Goal: Transaction & Acquisition: Book appointment/travel/reservation

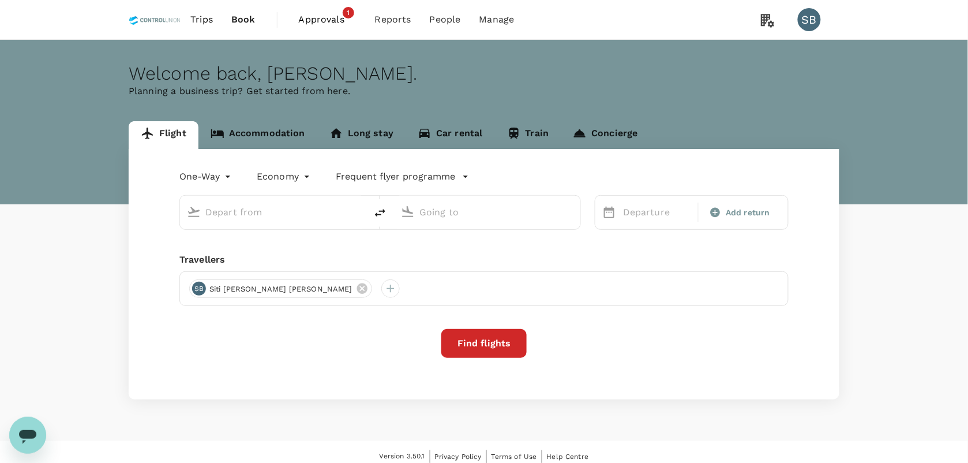
type input "Sultan [PERSON_NAME] (PKU)"
type input "[GEOGRAPHIC_DATA] Intl (KNO)"
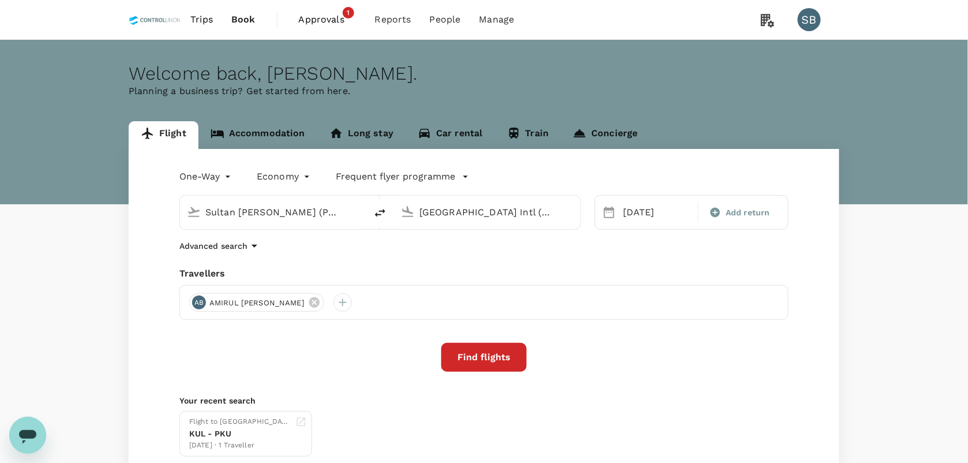
click at [260, 215] on input "Sultan [PERSON_NAME] (PKU)" at bounding box center [273, 212] width 137 height 18
click at [321, 301] on icon at bounding box center [314, 302] width 13 height 13
click at [196, 302] on div at bounding box center [198, 302] width 18 height 18
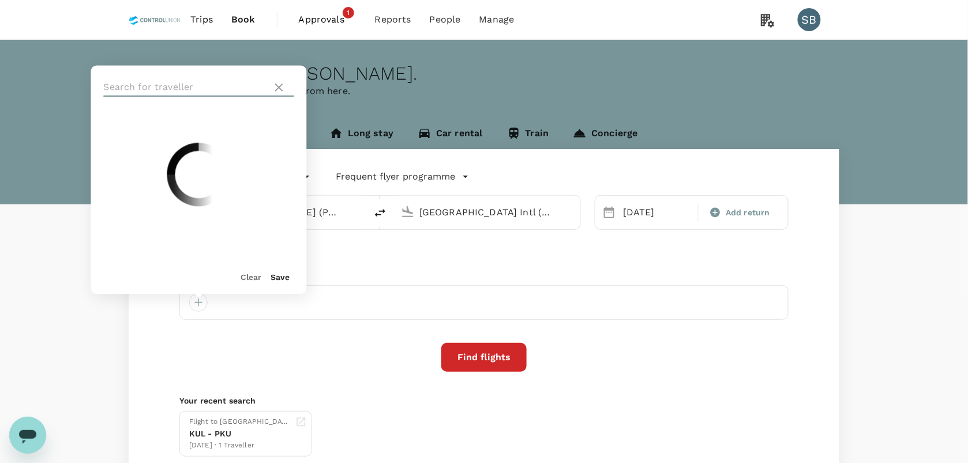
click at [182, 81] on input "text" at bounding box center [186, 87] width 164 height 18
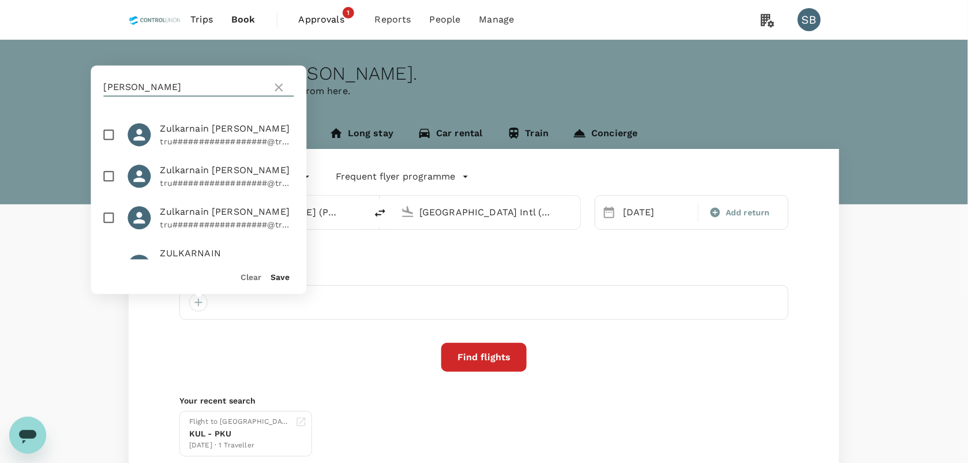
type input "[PERSON_NAME]"
click at [104, 134] on input "checkbox" at bounding box center [109, 135] width 24 height 24
checkbox input "true"
click at [284, 274] on button "Save" at bounding box center [280, 277] width 19 height 9
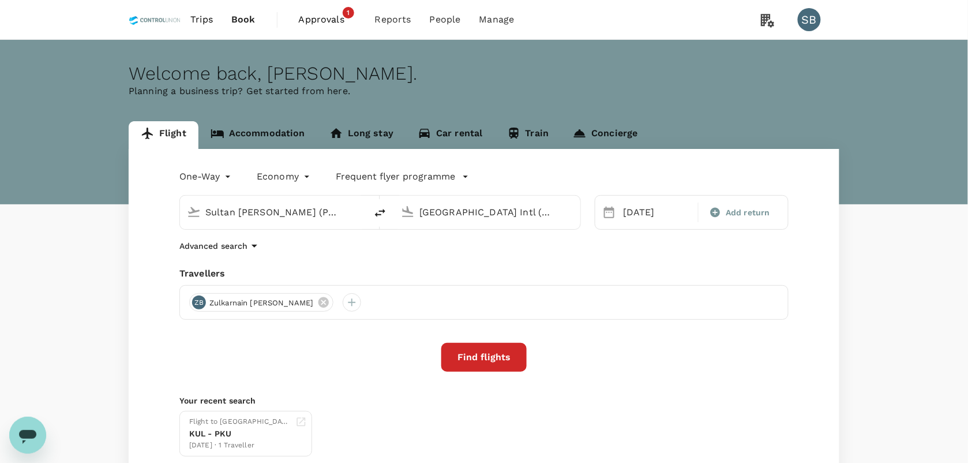
click at [307, 212] on input "Sultan [PERSON_NAME] (PKU)" at bounding box center [273, 212] width 137 height 18
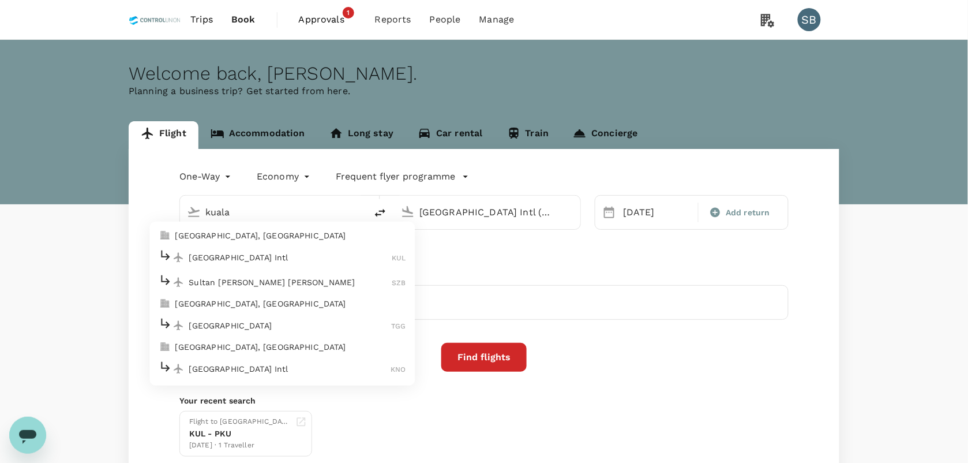
click at [227, 254] on p "[GEOGRAPHIC_DATA] Intl" at bounding box center [290, 257] width 203 height 12
type input "Kuala Lumpur Intl ([GEOGRAPHIC_DATA])"
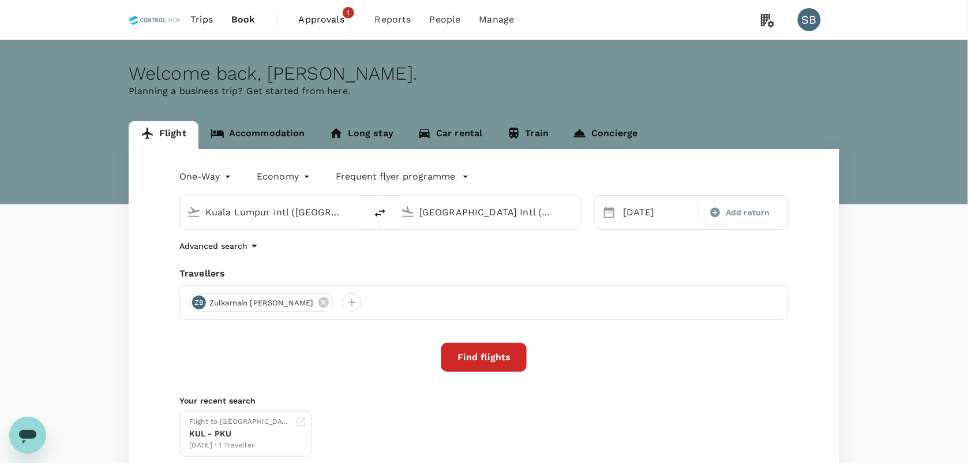
click at [493, 212] on input "[GEOGRAPHIC_DATA] Intl (KNO)" at bounding box center [487, 212] width 137 height 18
click at [438, 261] on p "Hang Nadim" at bounding box center [504, 257] width 203 height 12
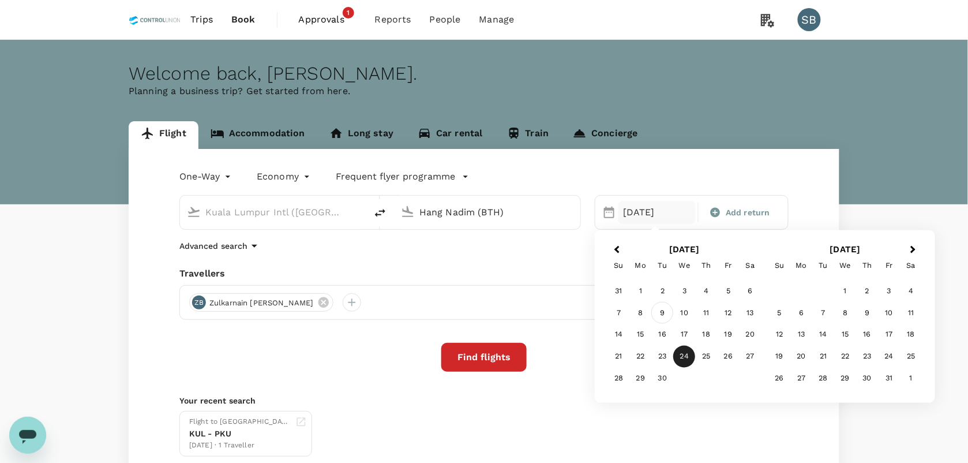
type input "Hang Nadim (BTH)"
click at [658, 313] on div "9" at bounding box center [663, 313] width 22 height 22
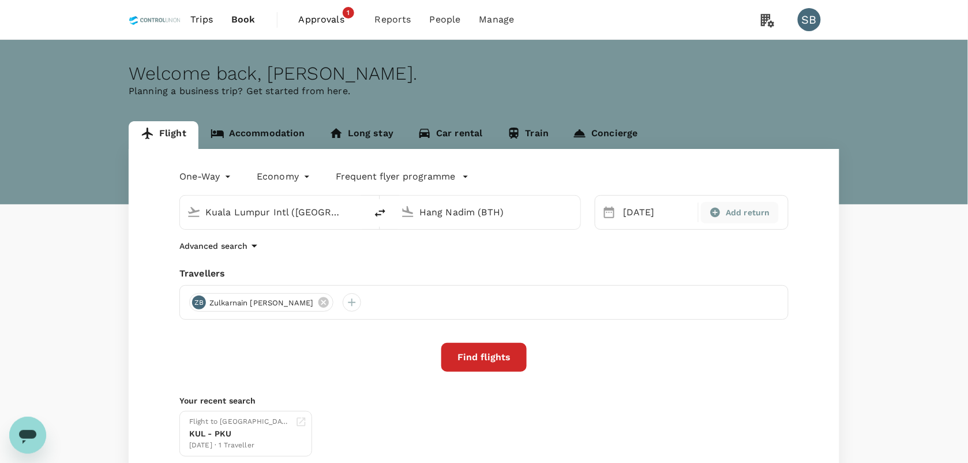
click at [756, 202] on div "Add return" at bounding box center [739, 212] width 77 height 21
type input "roundtrip"
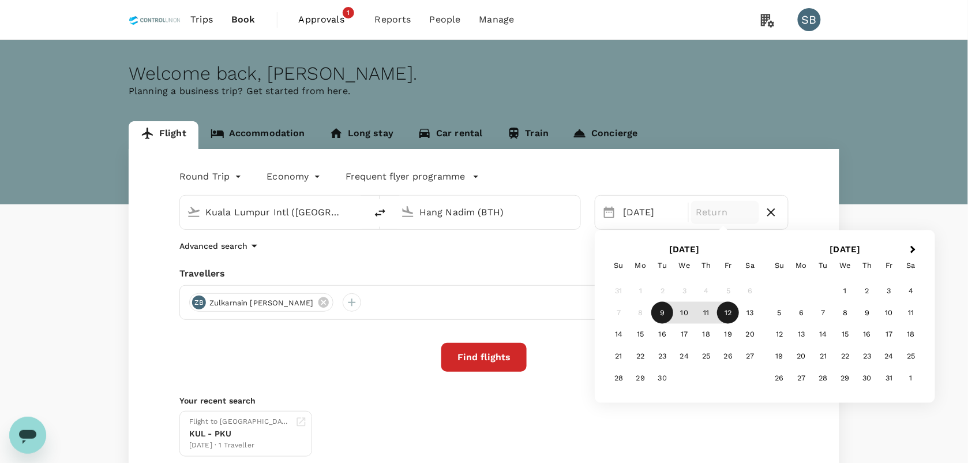
click at [727, 311] on div "12" at bounding box center [729, 313] width 22 height 22
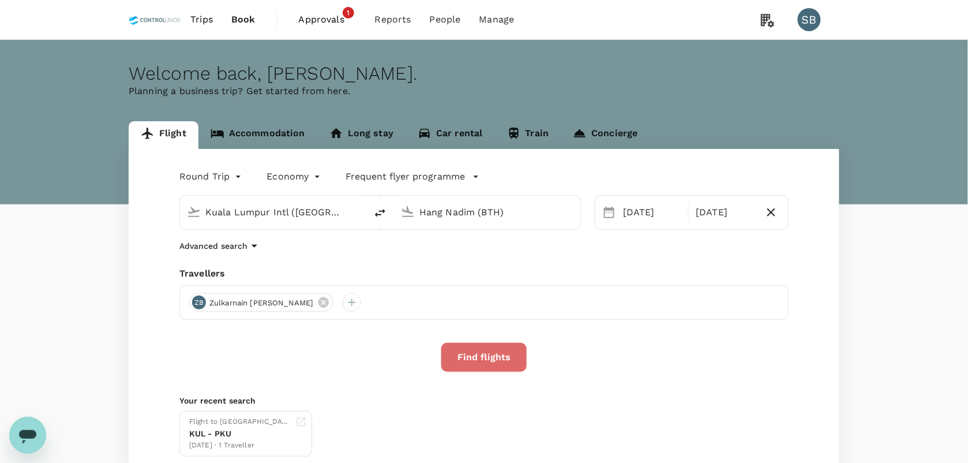
click at [488, 358] on button "Find flights" at bounding box center [483, 357] width 85 height 29
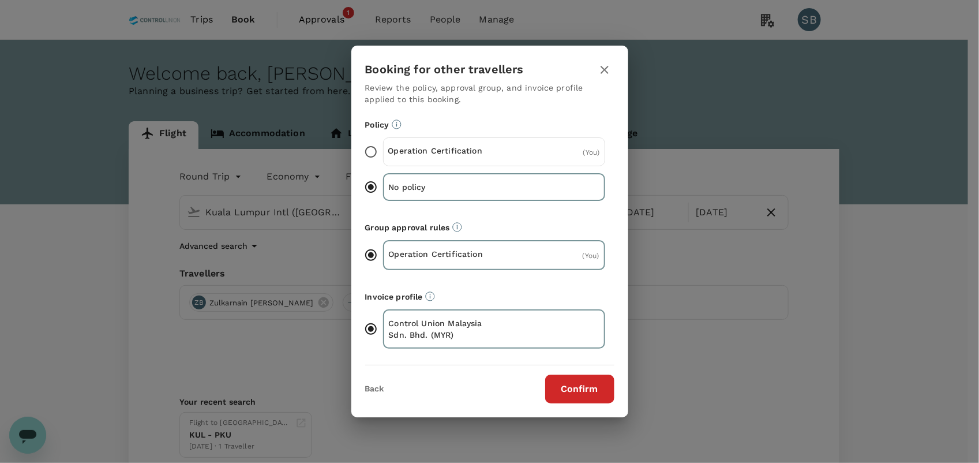
click at [480, 122] on p "Policy" at bounding box center [489, 125] width 249 height 12
click at [468, 142] on div "Operation Certification ( You )" at bounding box center [494, 151] width 222 height 29
click at [383, 142] on input "Operation Certification ( You )" at bounding box center [371, 152] width 24 height 24
click at [568, 384] on button "Confirm" at bounding box center [579, 388] width 69 height 29
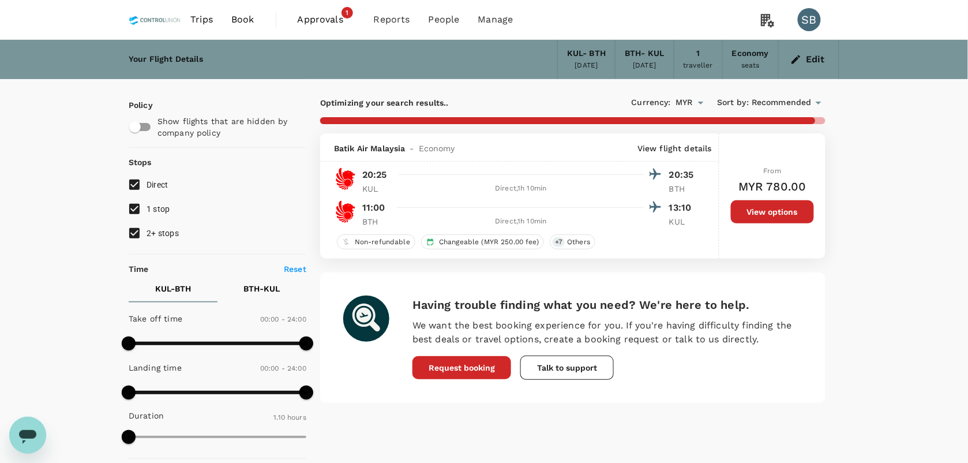
type input "685"
checkbox input "false"
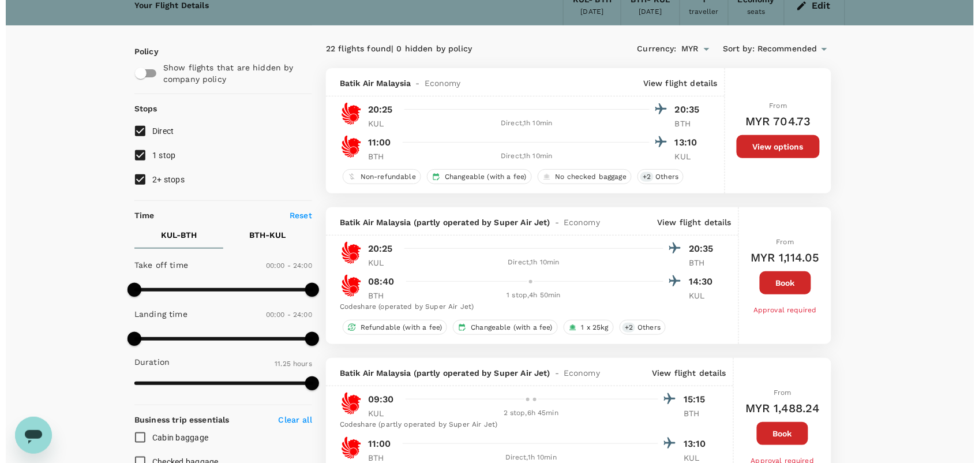
scroll to position [144, 0]
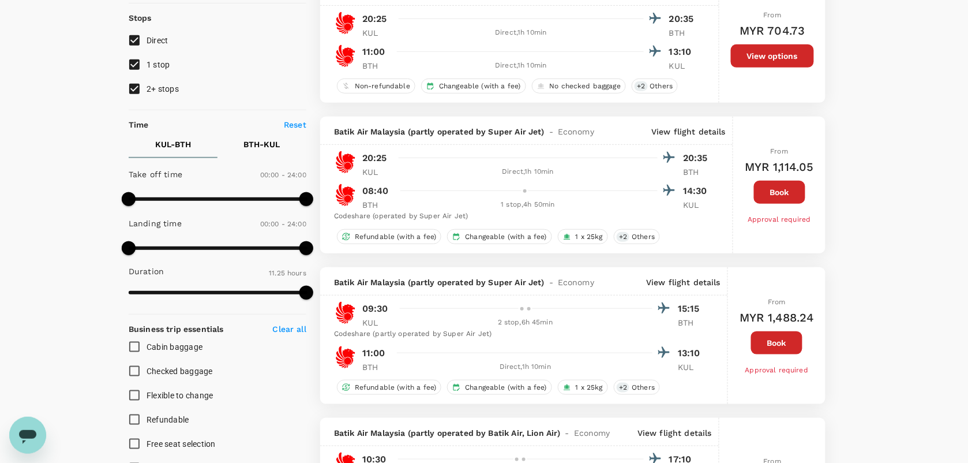
click at [684, 284] on p "View flight details" at bounding box center [683, 282] width 74 height 12
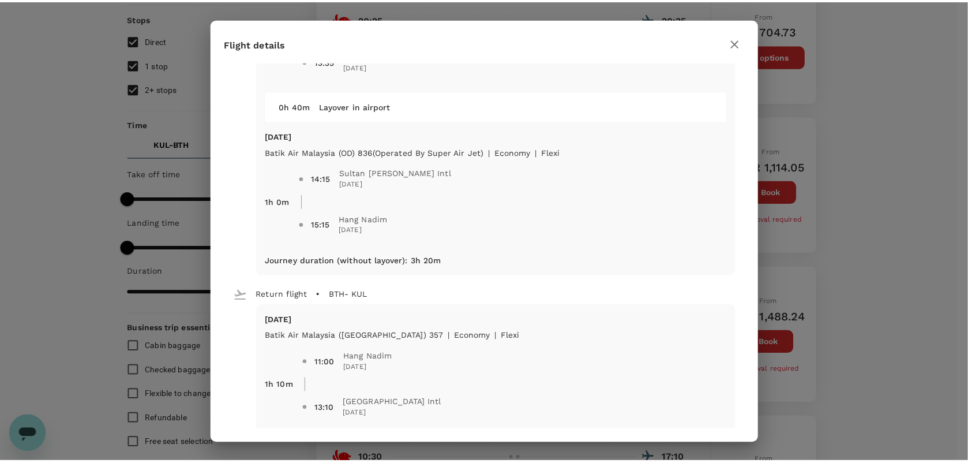
scroll to position [327, 0]
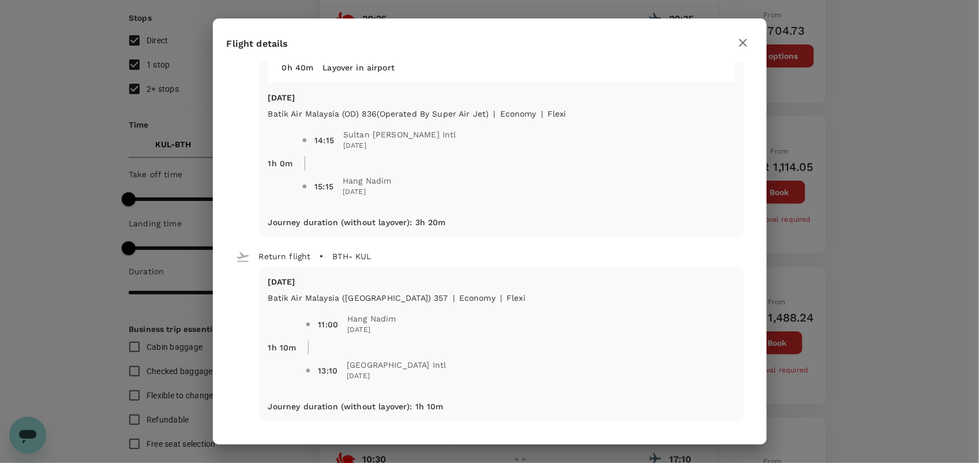
click at [739, 45] on icon "button" at bounding box center [743, 43] width 8 height 8
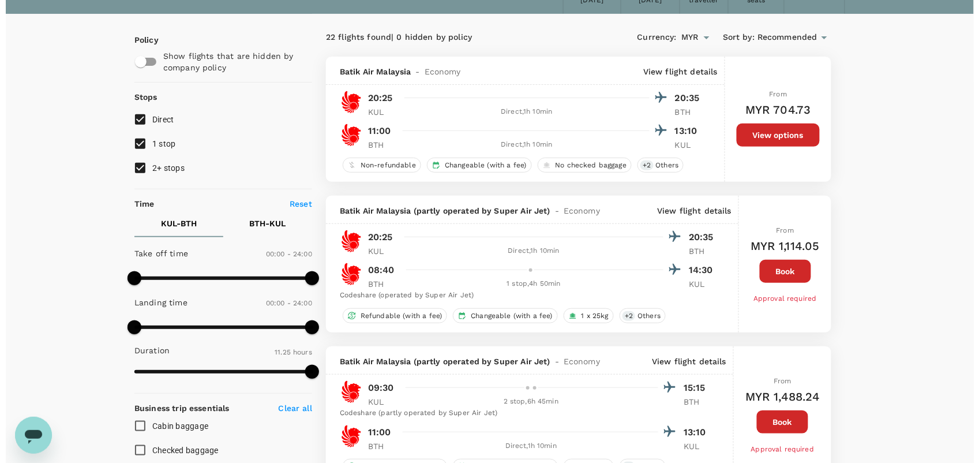
scroll to position [0, 0]
